Goal: Navigation & Orientation: Go to known website

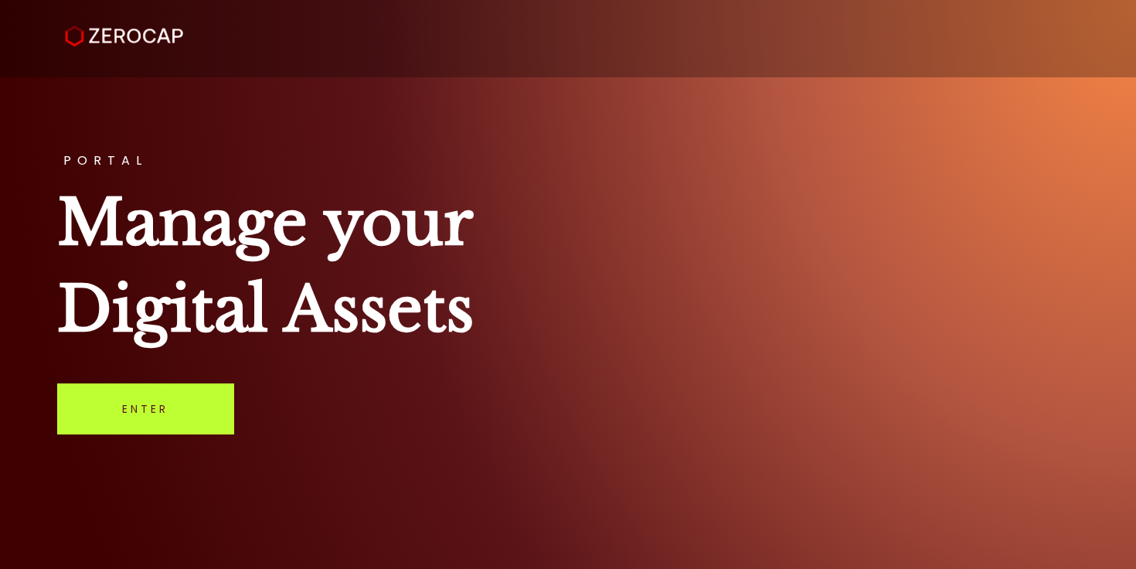
click at [133, 407] on link "Enter" at bounding box center [145, 408] width 177 height 51
